Goal: Check status: Check status

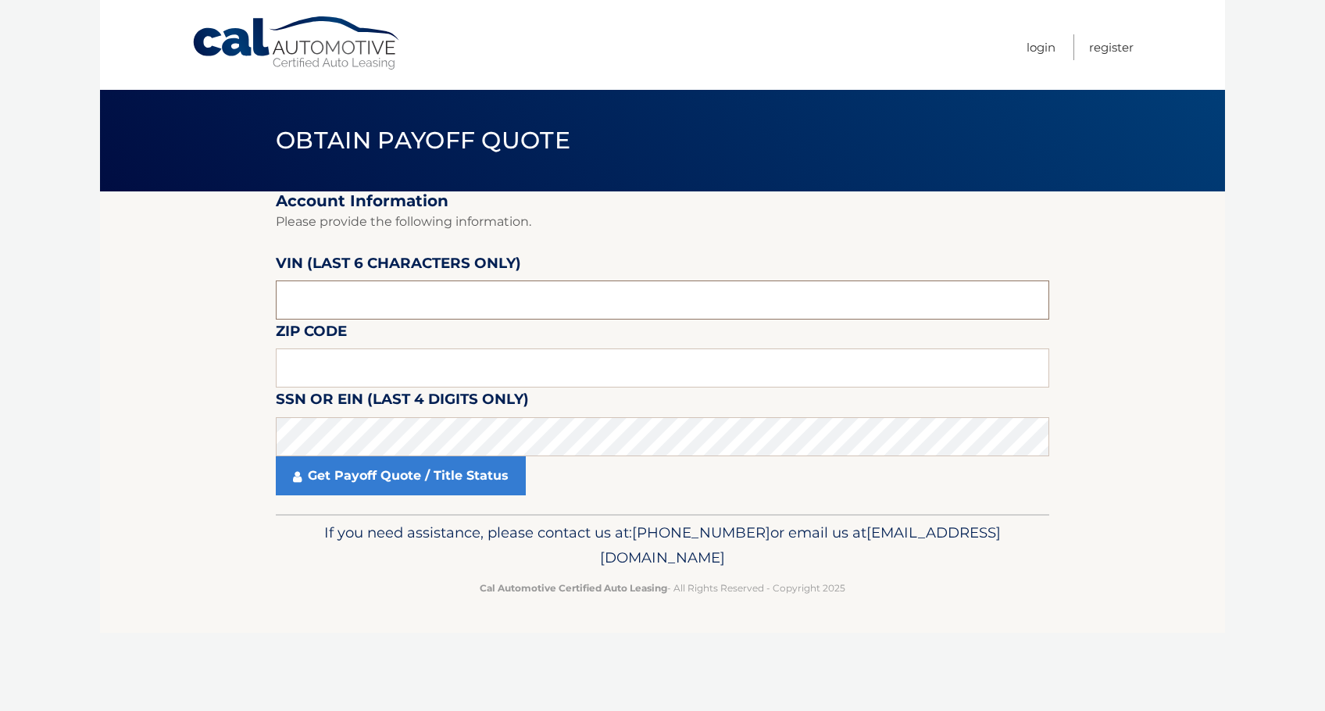
click at [444, 306] on input "text" at bounding box center [662, 299] width 773 height 39
type input "175602"
type input "11746"
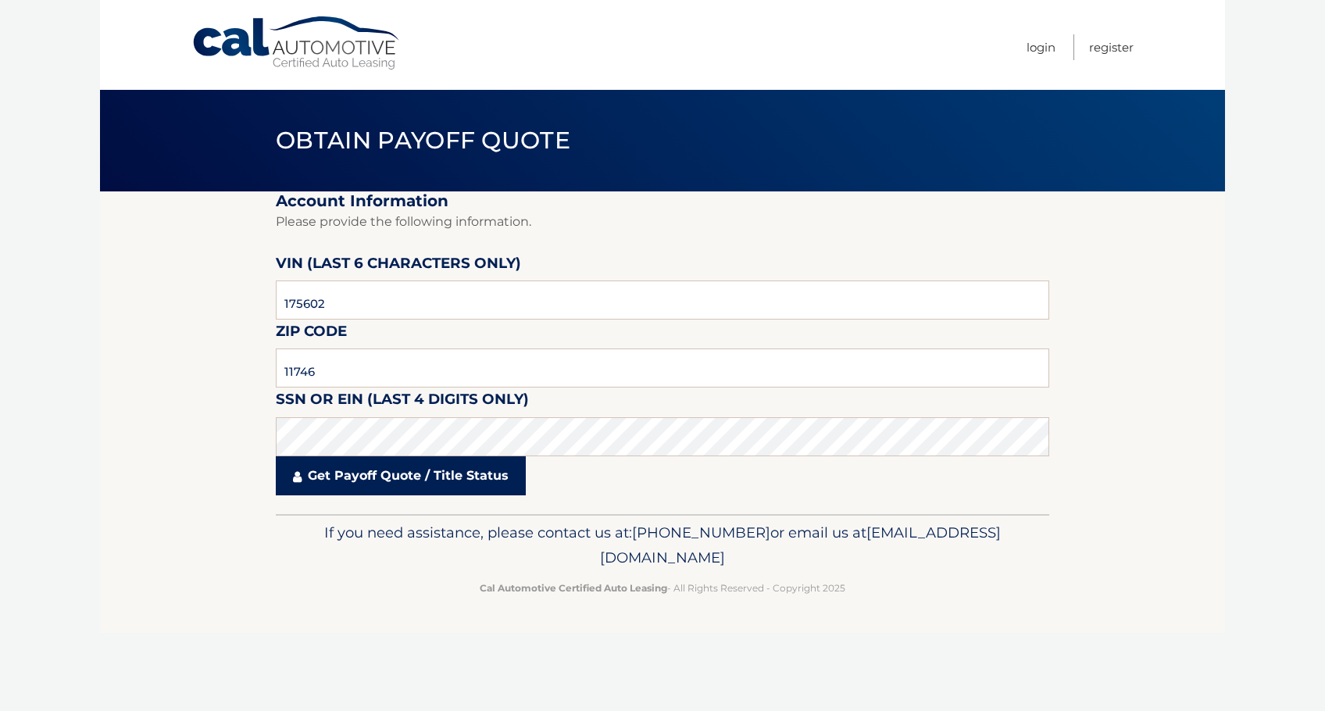
click at [476, 487] on link "Get Payoff Quote / Title Status" at bounding box center [401, 475] width 250 height 39
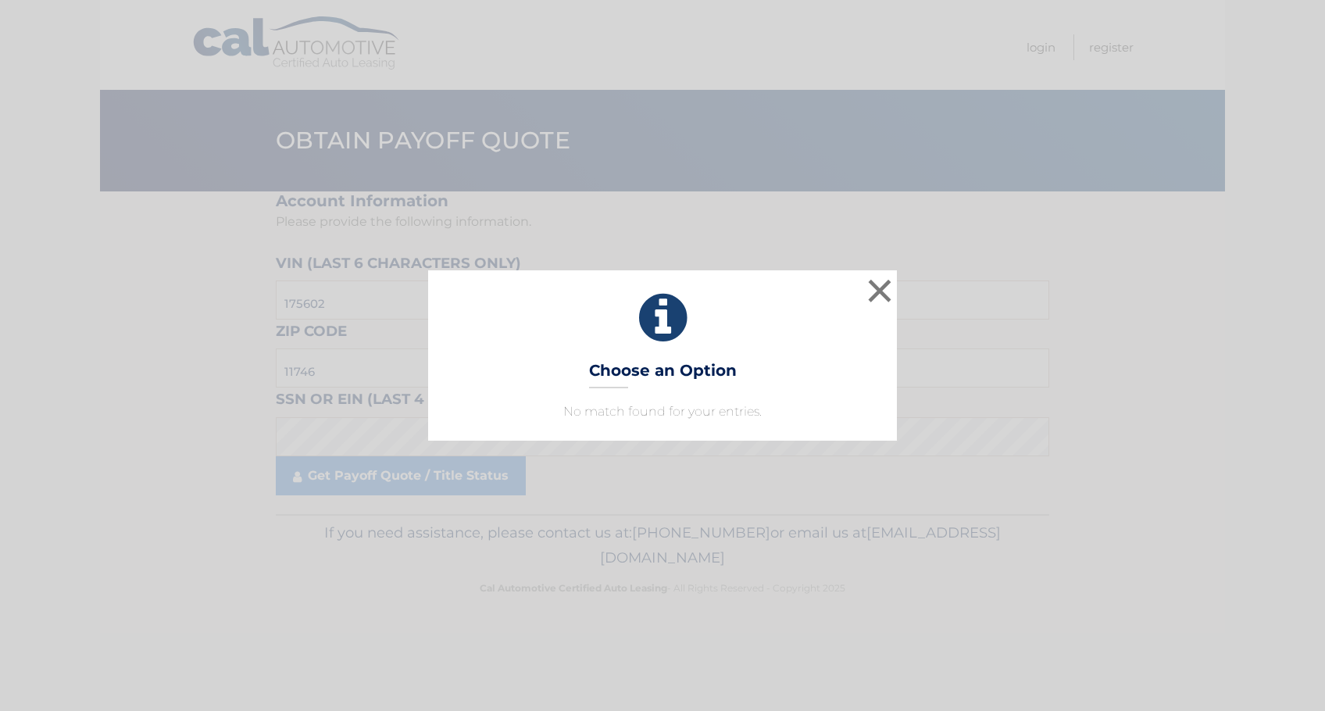
click at [632, 419] on p "No match found for your entries." at bounding box center [663, 411] width 430 height 19
click at [884, 287] on button "×" at bounding box center [879, 290] width 31 height 31
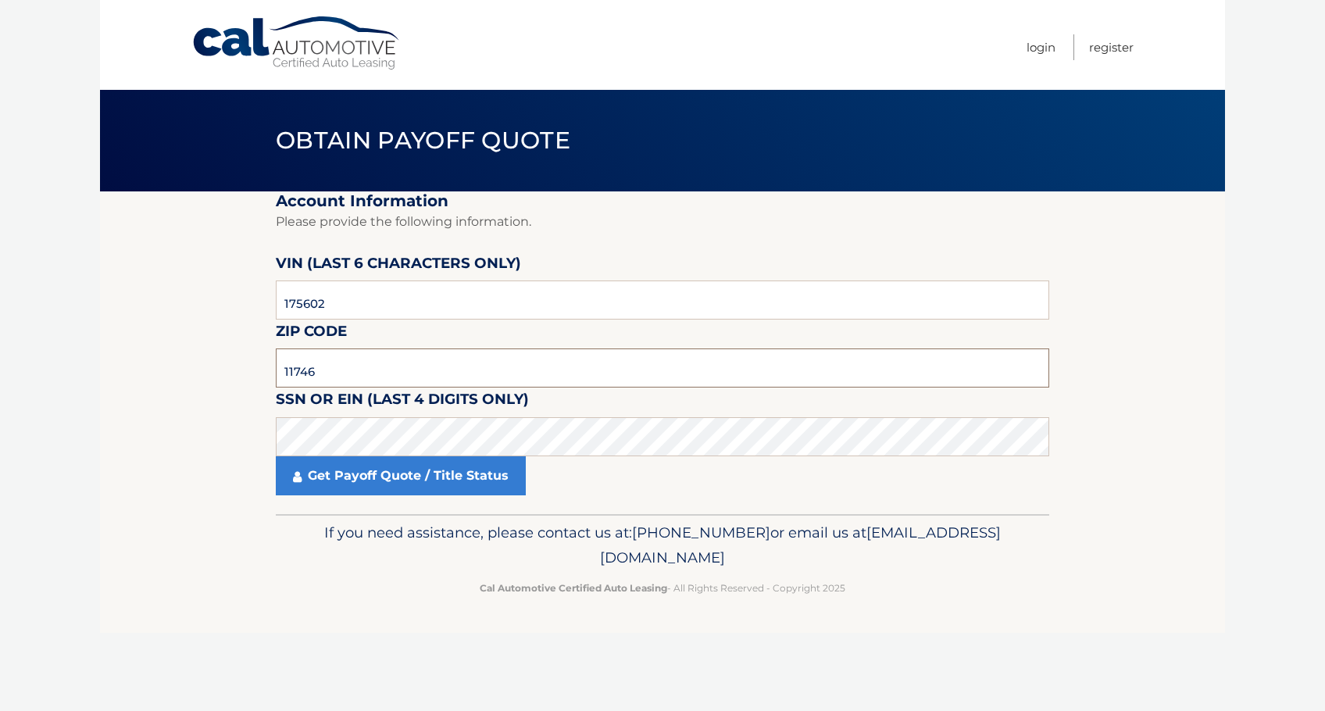
click at [376, 373] on input "11746" at bounding box center [662, 367] width 773 height 39
click at [346, 302] on input "175602" at bounding box center [662, 299] width 773 height 39
click at [147, 437] on section "Account Information Please provide the following information. VIN (last 6 chara…" at bounding box center [662, 352] width 1125 height 323
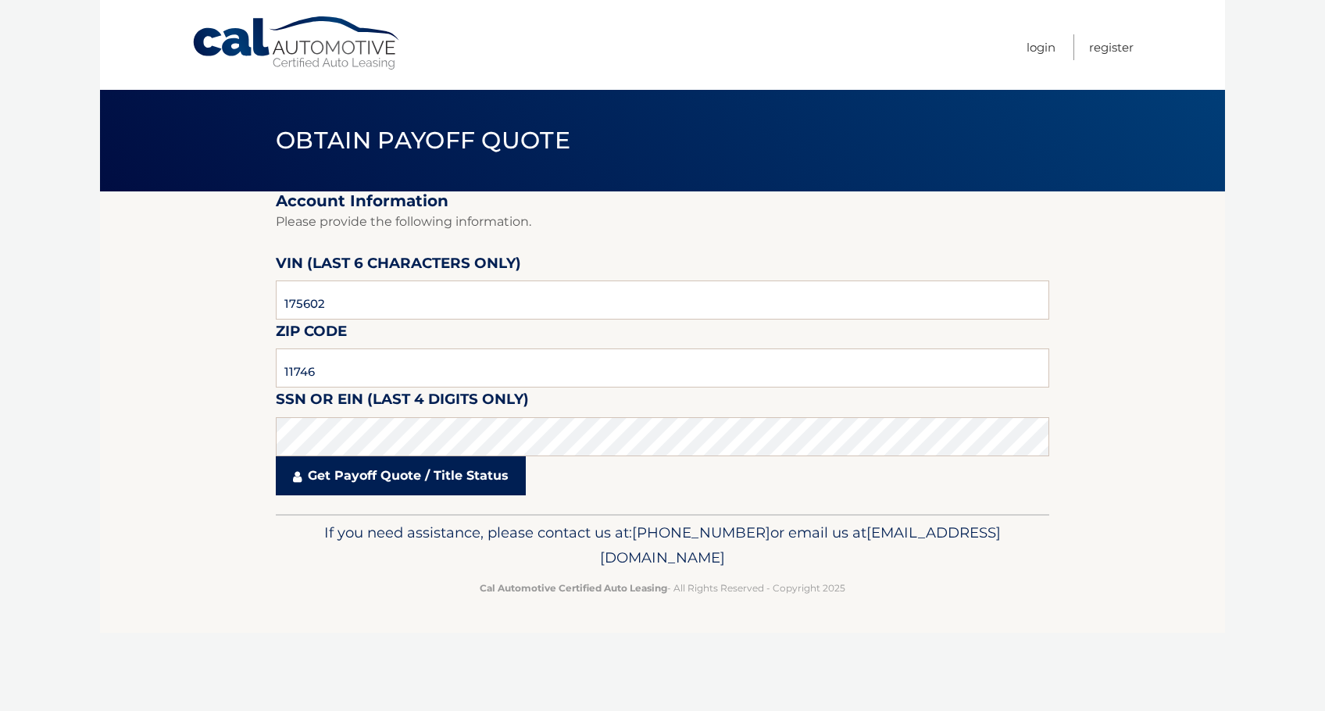
click at [335, 469] on link "Get Payoff Quote / Title Status" at bounding box center [401, 475] width 250 height 39
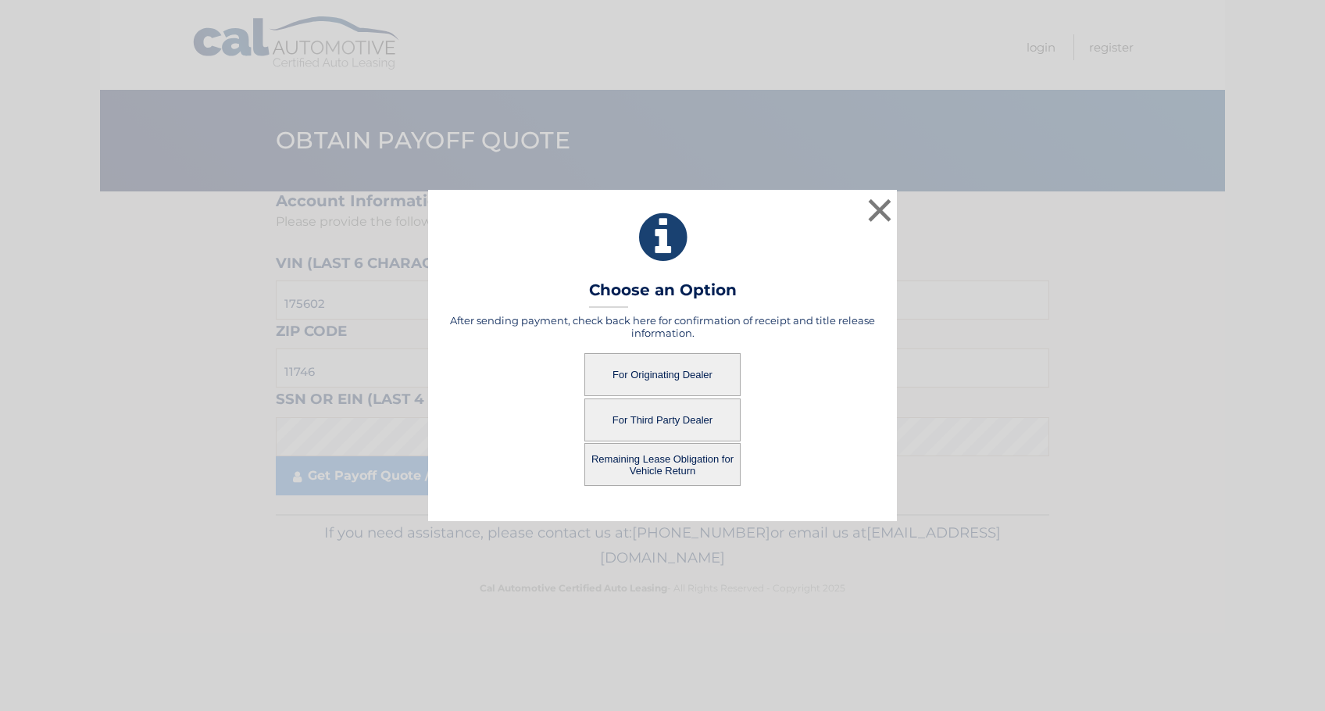
click at [669, 412] on button "For Third Party Dealer" at bounding box center [662, 419] width 156 height 43
click at [651, 418] on button "For Third Party Dealer" at bounding box center [662, 419] width 156 height 43
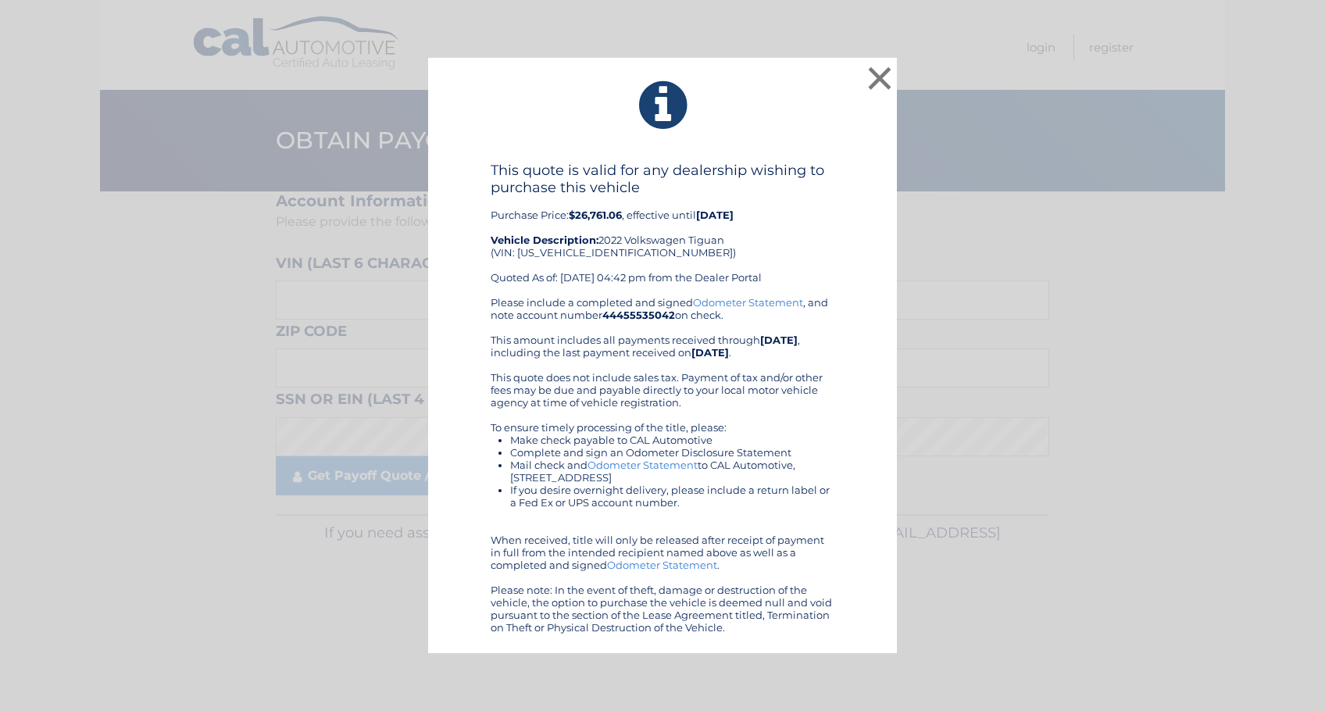
drag, startPoint x: 464, startPoint y: 140, endPoint x: 807, endPoint y: 587, distance: 563.1
click at [829, 629] on div "× This quote is valid for any dealership wishing to purchase this vehicle Purch…" at bounding box center [662, 355] width 469 height 595
drag, startPoint x: 699, startPoint y: 225, endPoint x: 795, endPoint y: 147, distance: 123.8
click at [701, 224] on div "This quote is valid for any dealership wishing to purchase this vehicle Purchas…" at bounding box center [662, 229] width 344 height 134
click at [875, 80] on button "×" at bounding box center [879, 77] width 31 height 31
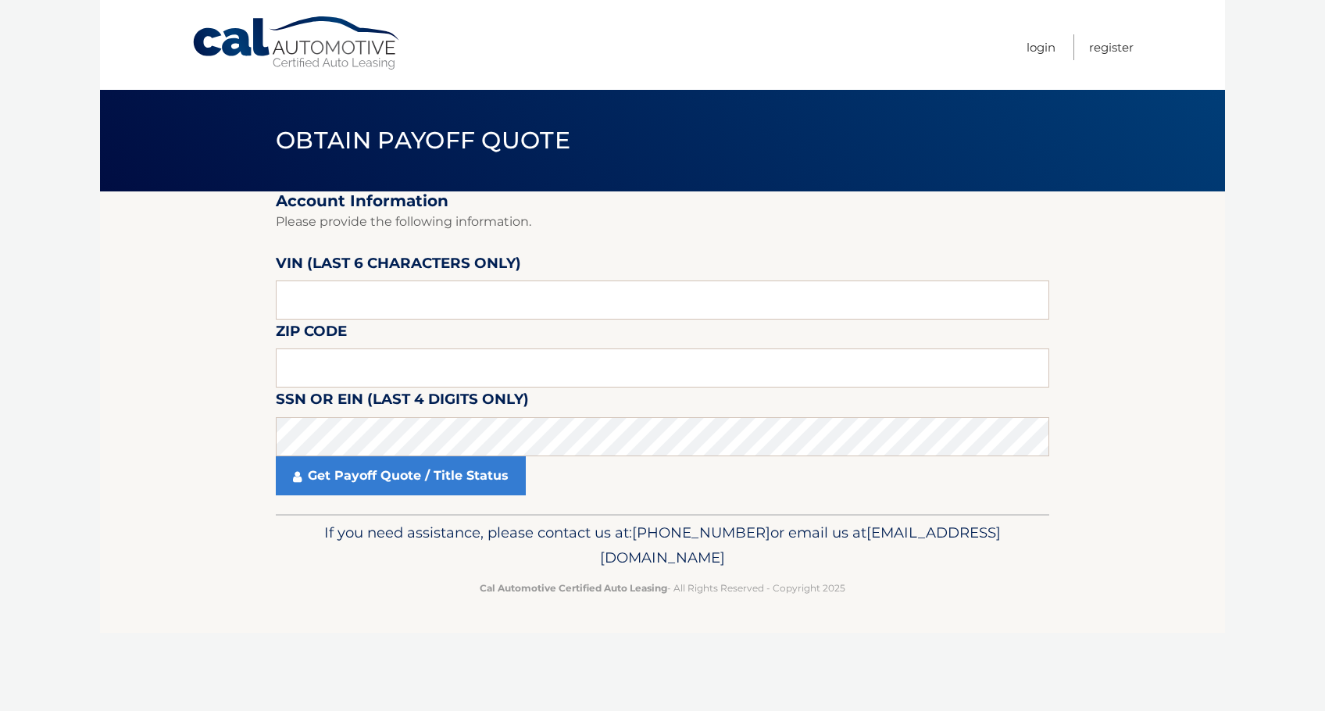
click at [333, 47] on link "Cal Automotive" at bounding box center [296, 43] width 211 height 55
